Goal: Information Seeking & Learning: Find specific fact

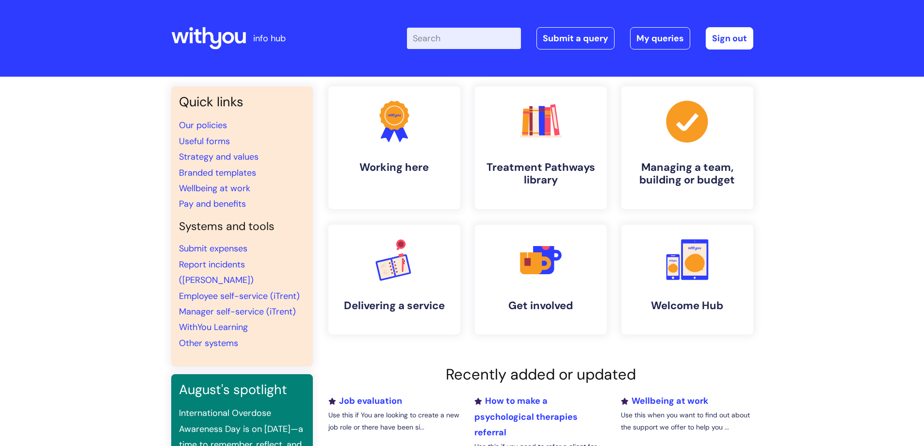
click at [456, 44] on input "Enter your search term here..." at bounding box center [464, 38] width 114 height 21
type input "pay structures"
click button "Search" at bounding box center [0, 0] width 0 height 0
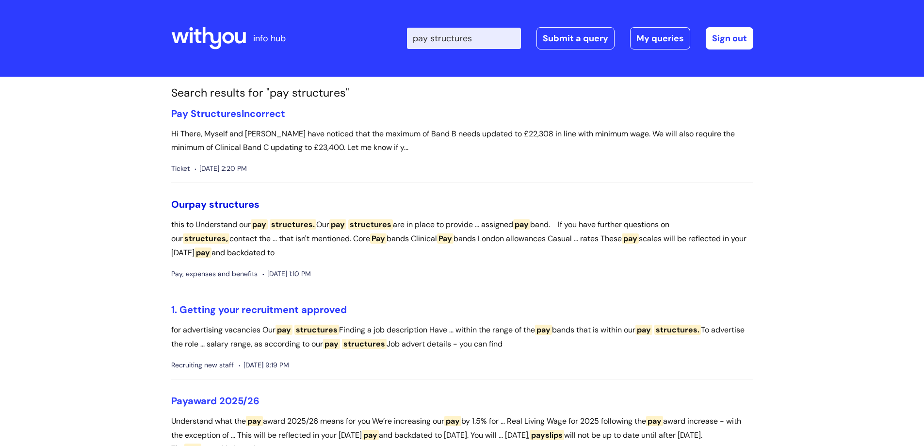
click at [216, 205] on span "structures" at bounding box center [234, 204] width 50 height 13
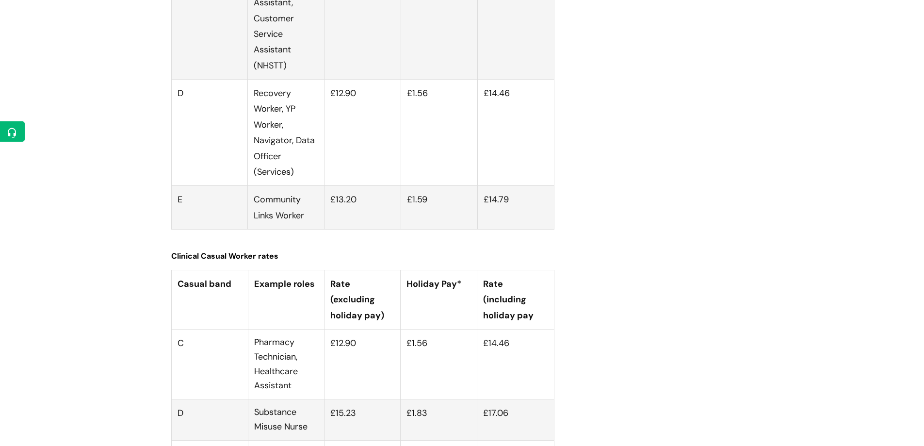
scroll to position [294, 0]
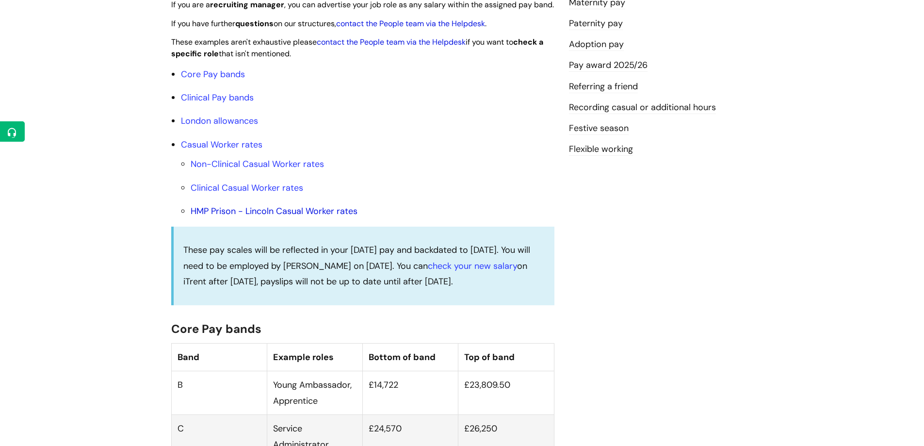
click at [304, 217] on link "HMP Prison - Lincoln Casual Worker rates" at bounding box center [274, 211] width 167 height 12
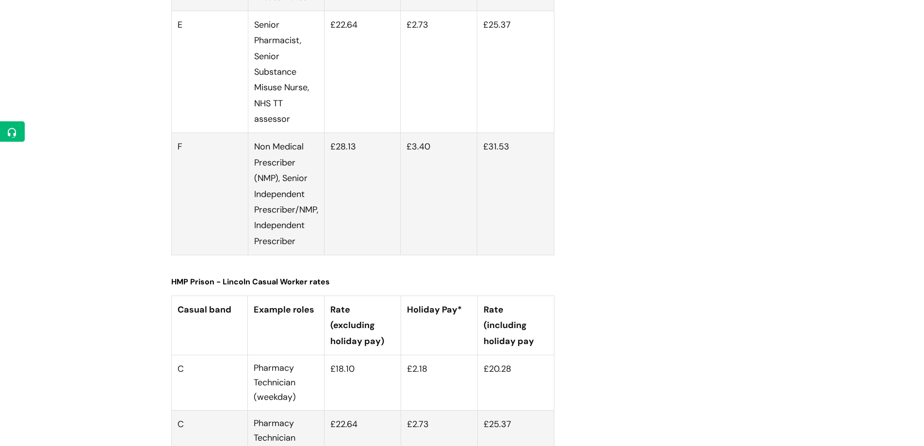
click at [352, 354] on td "£18.10" at bounding box center [362, 381] width 77 height 55
drag, startPoint x: 354, startPoint y: 98, endPoint x: 332, endPoint y: 105, distance: 22.7
click at [332, 354] on td "£18.10" at bounding box center [362, 381] width 77 height 55
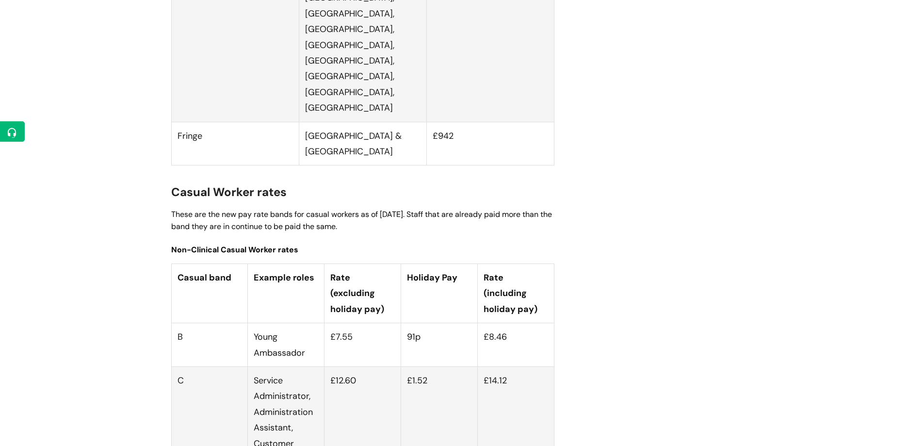
scroll to position [294, 0]
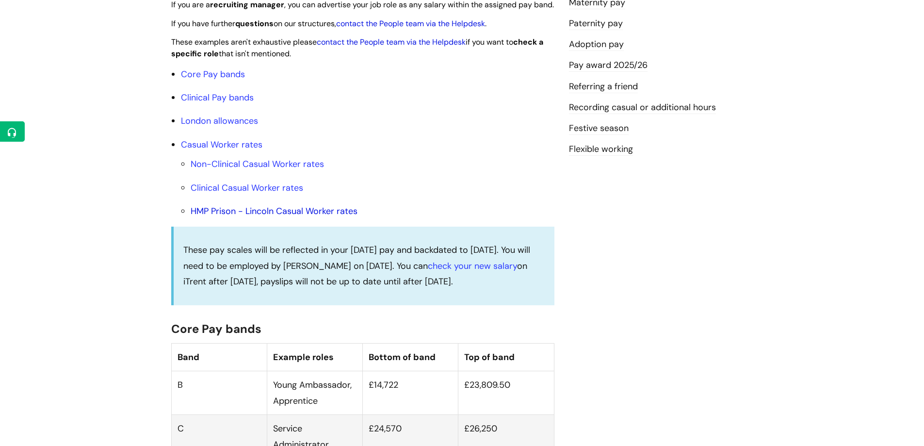
click at [323, 217] on link "HMP Prison - Lincoln Casual Worker rates" at bounding box center [274, 211] width 167 height 12
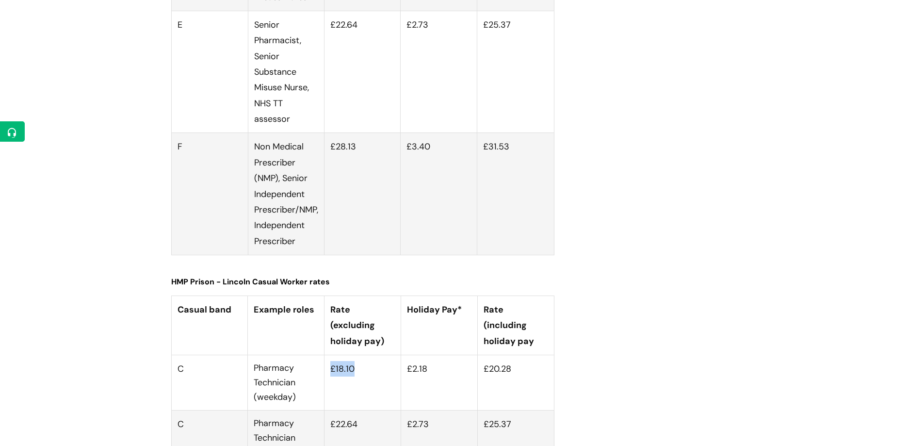
drag, startPoint x: 327, startPoint y: 96, endPoint x: 361, endPoint y: 96, distance: 33.9
click at [361, 354] on td "£18.10" at bounding box center [362, 381] width 77 height 55
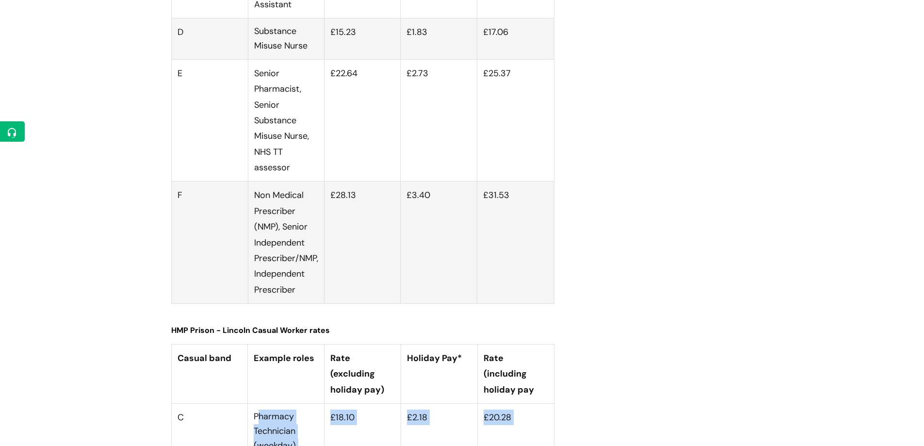
drag, startPoint x: 258, startPoint y: 150, endPoint x: 282, endPoint y: 189, distance: 45.5
drag, startPoint x: 277, startPoint y: 271, endPoint x: 308, endPoint y: 306, distance: 46.7
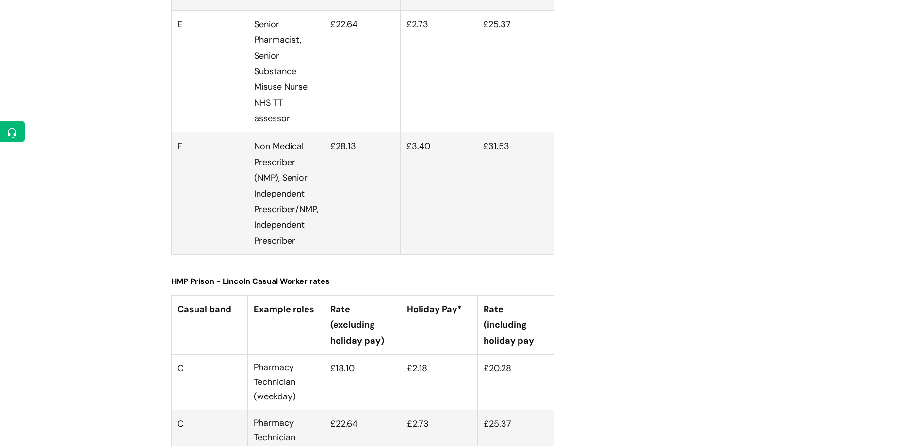
scroll to position [3386, 0]
